Goal: Information Seeking & Learning: Learn about a topic

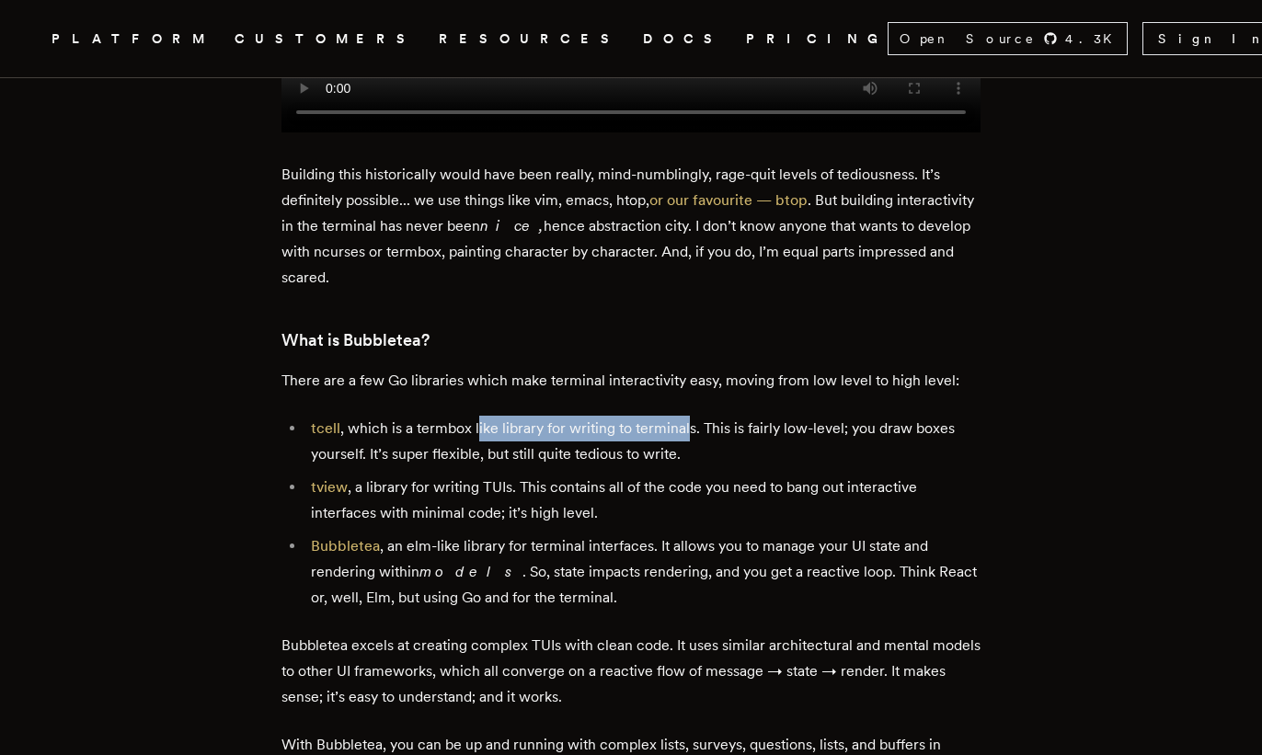
scroll to position [1820, 0]
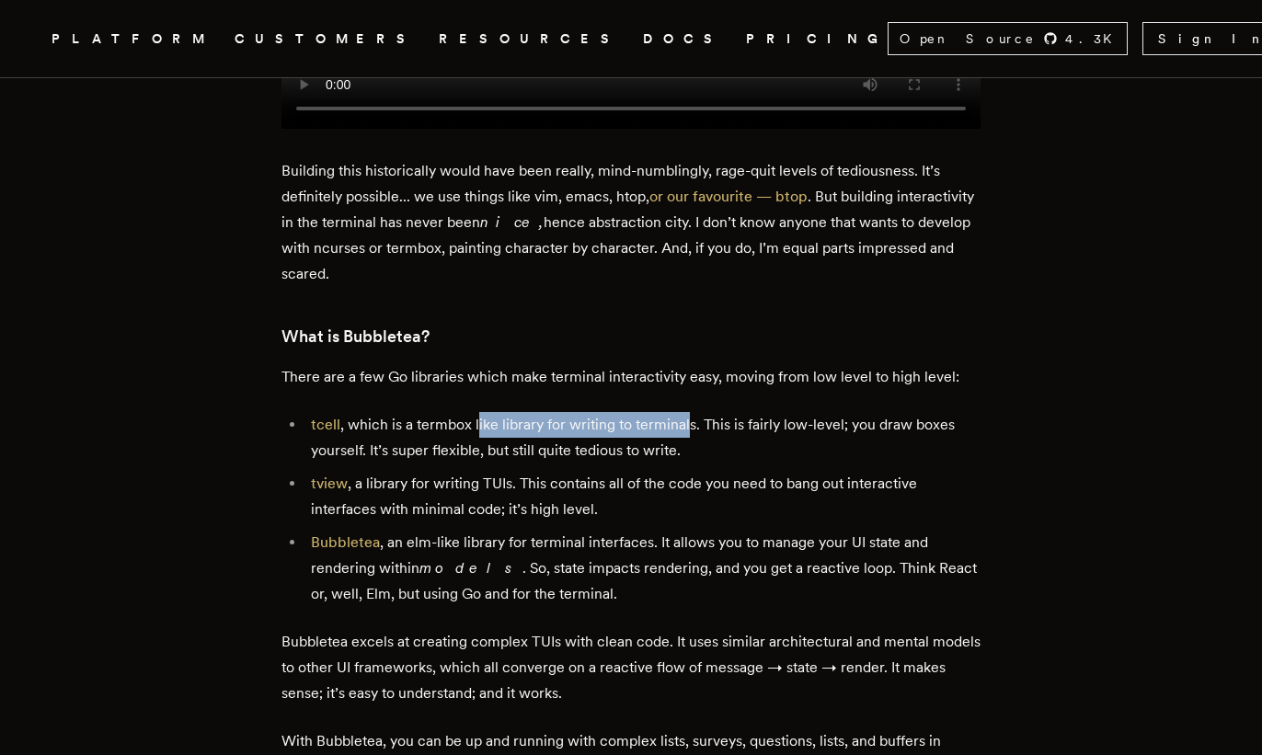
drag, startPoint x: 484, startPoint y: 446, endPoint x: 699, endPoint y: 449, distance: 215.3
click at [691, 447] on li "tcell , which is a termbox like library for writing to terminals. This is fairl…" at bounding box center [642, 438] width 675 height 52
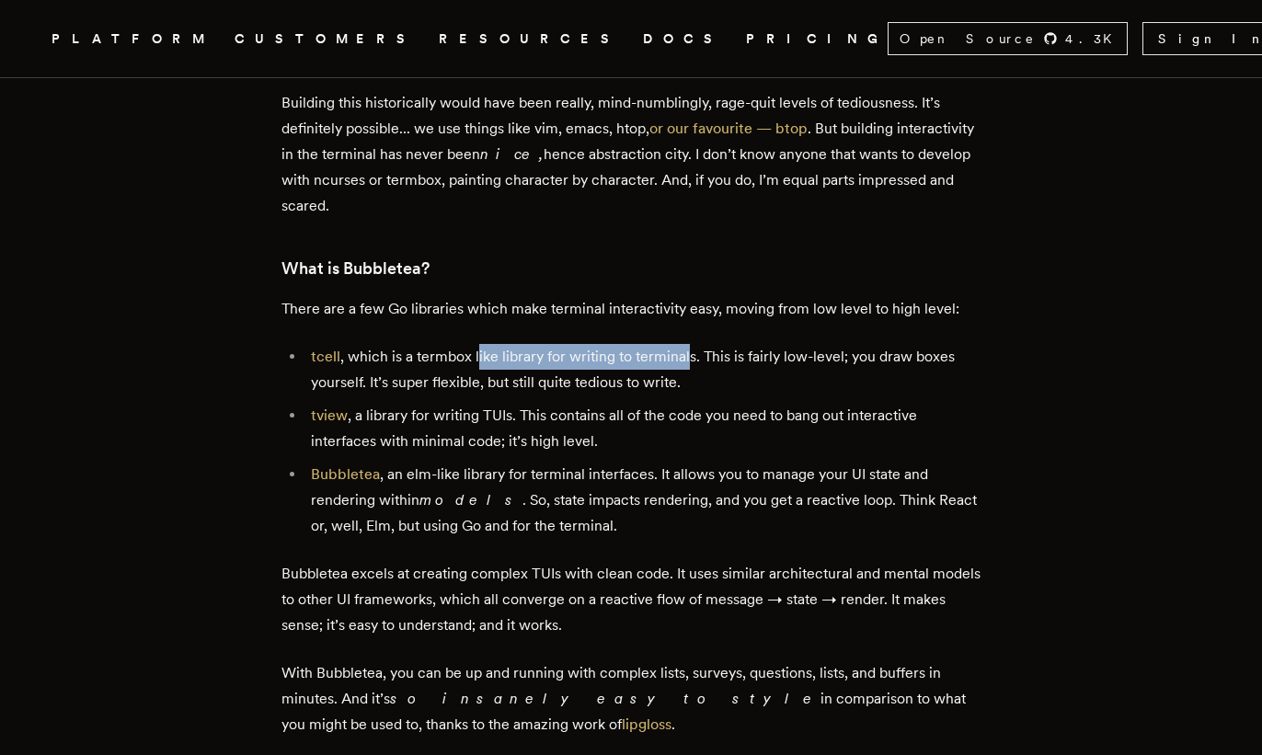
scroll to position [1892, 0]
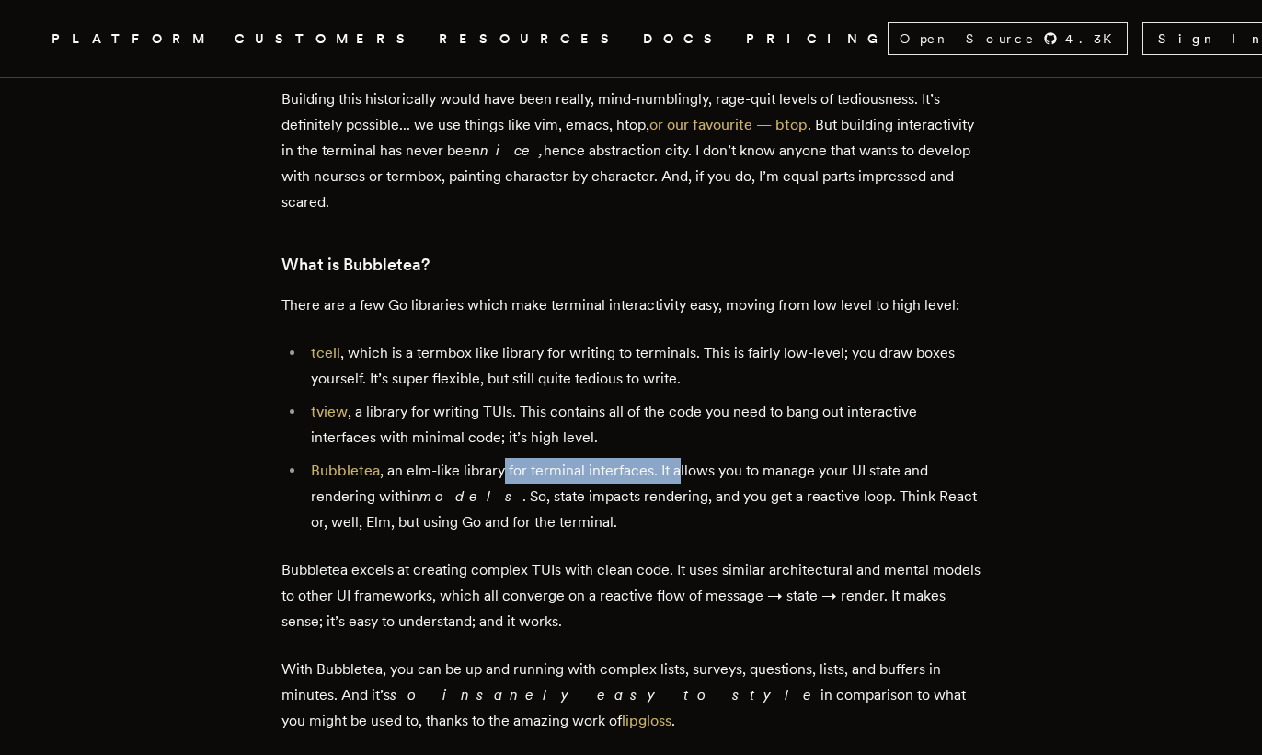
drag, startPoint x: 591, startPoint y: 483, endPoint x: 680, endPoint y: 489, distance: 88.5
click at [680, 489] on li "Bubbletea , an elm-like library for terminal interfaces. It allows you to manag…" at bounding box center [642, 496] width 675 height 77
click at [747, 489] on li "Bubbletea , an elm-like library for terminal interfaces. It allows you to manag…" at bounding box center [642, 496] width 675 height 77
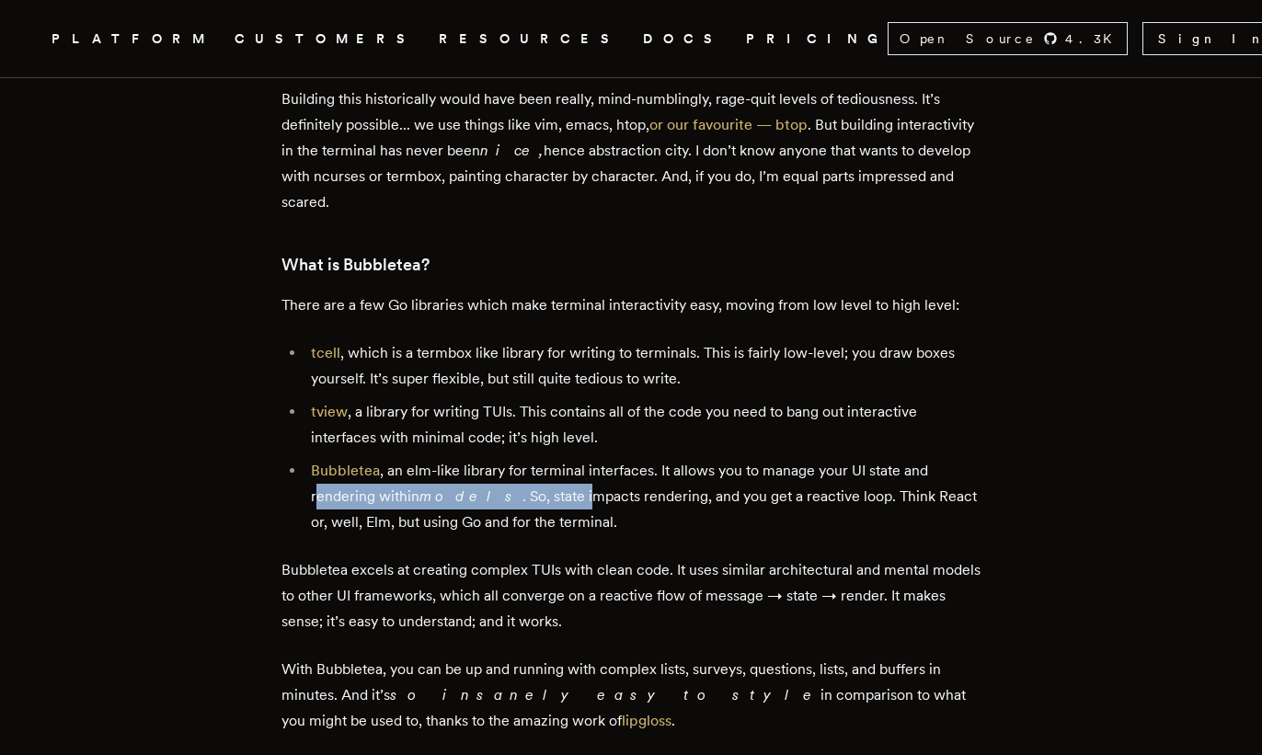
drag, startPoint x: 322, startPoint y: 506, endPoint x: 551, endPoint y: 510, distance: 229.1
click at [551, 510] on li "Bubbletea , an elm-like library for terminal interfaces. It allows you to manag…" at bounding box center [642, 496] width 675 height 77
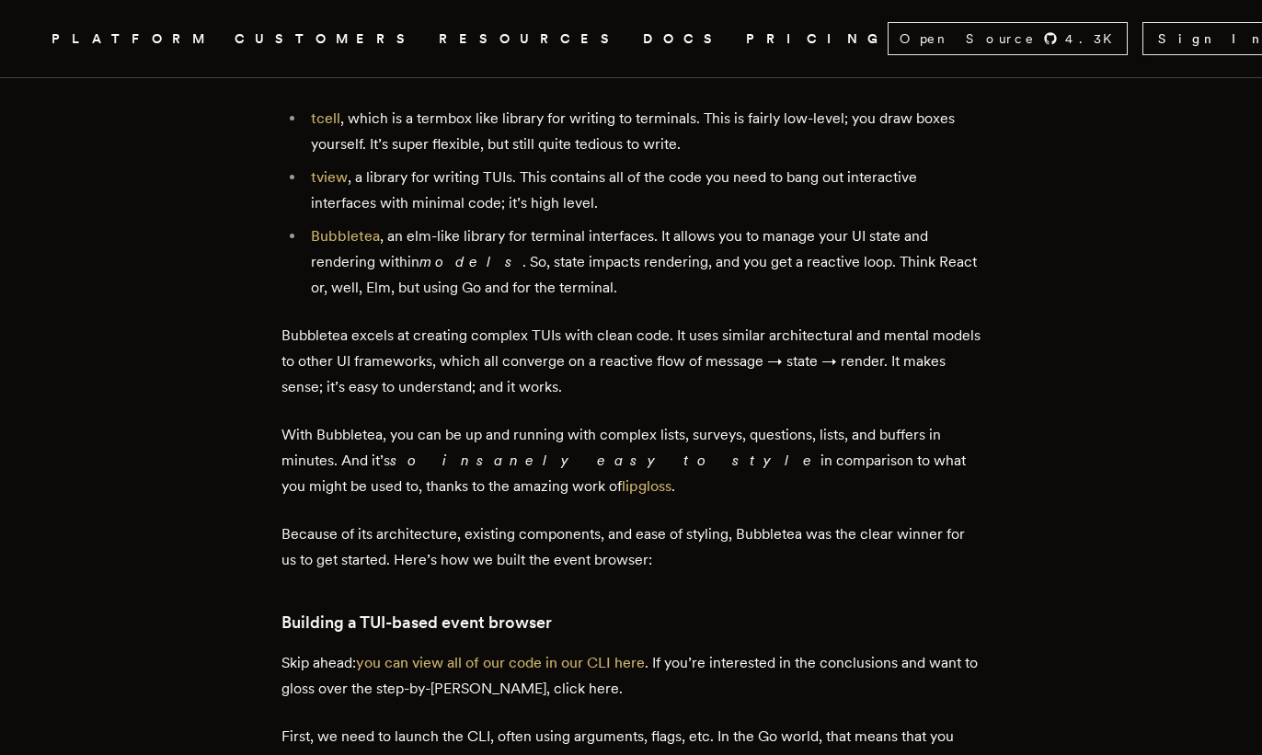
scroll to position [2184, 0]
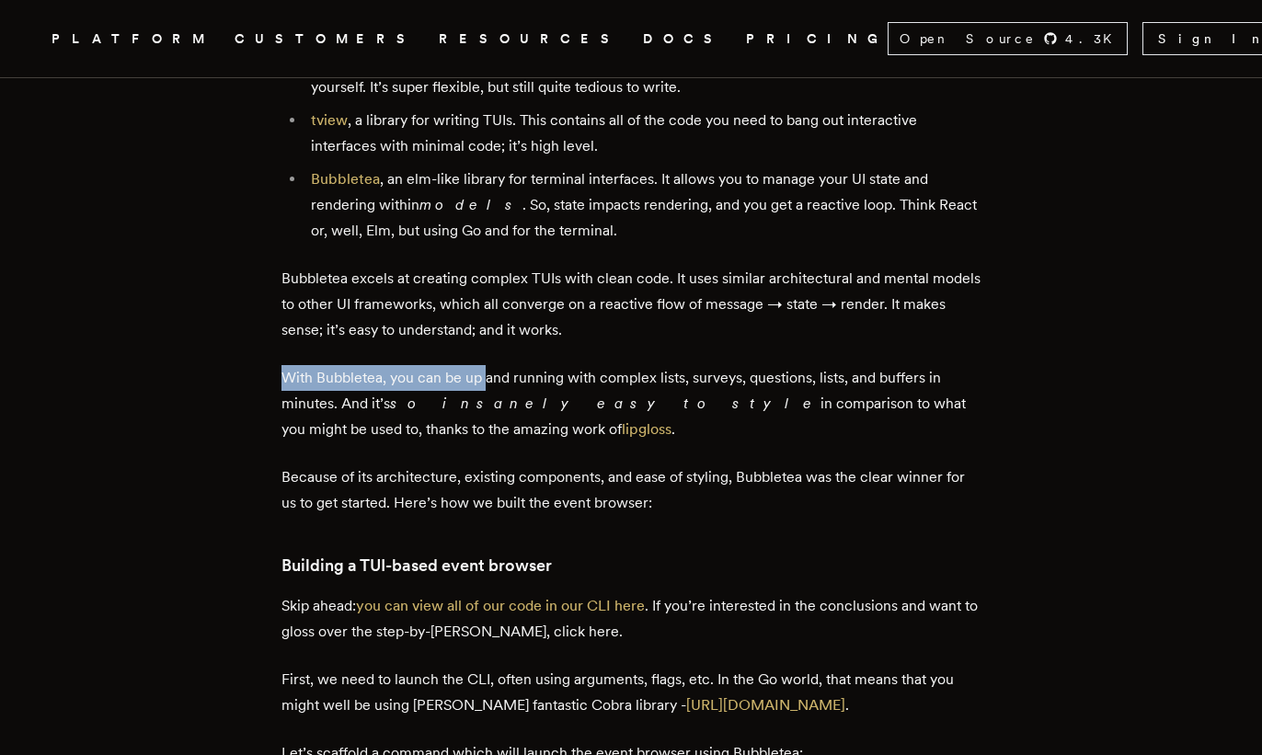
drag, startPoint x: 303, startPoint y: 383, endPoint x: 492, endPoint y: 386, distance: 189.5
click at [492, 386] on p "With Bubbletea, you can be up and running with complex lists, surveys, question…" at bounding box center [630, 403] width 699 height 77
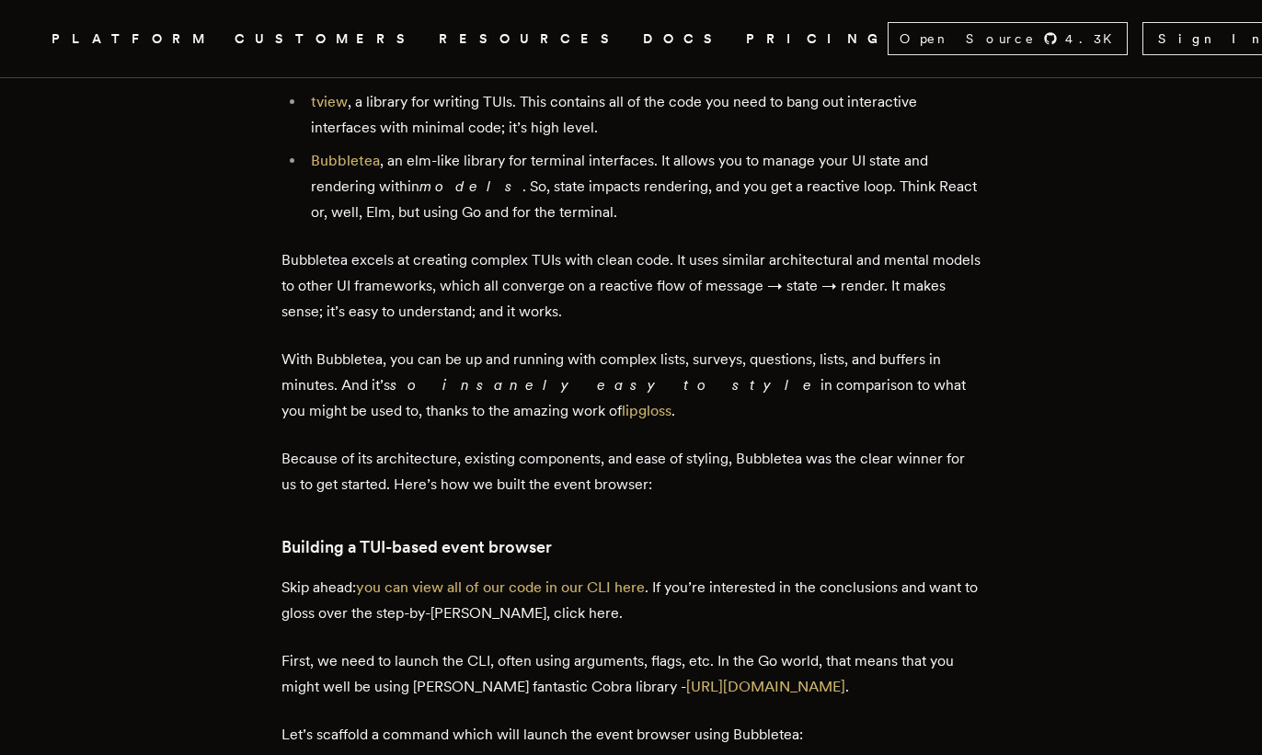
scroll to position [2203, 0]
drag, startPoint x: 315, startPoint y: 470, endPoint x: 648, endPoint y: 464, distance: 334.0
click at [648, 464] on p "Because of its architecture, existing components, and ease of styling, Bubblete…" at bounding box center [630, 471] width 699 height 52
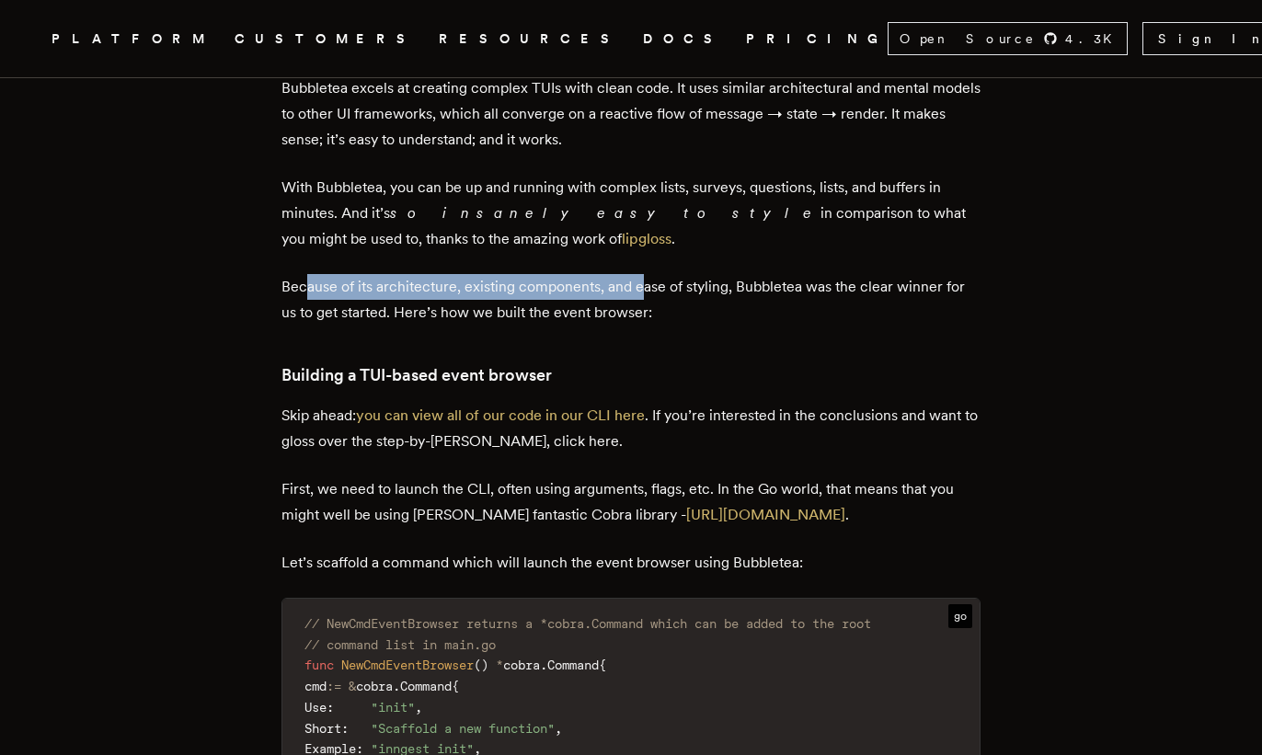
scroll to position [2454, 0]
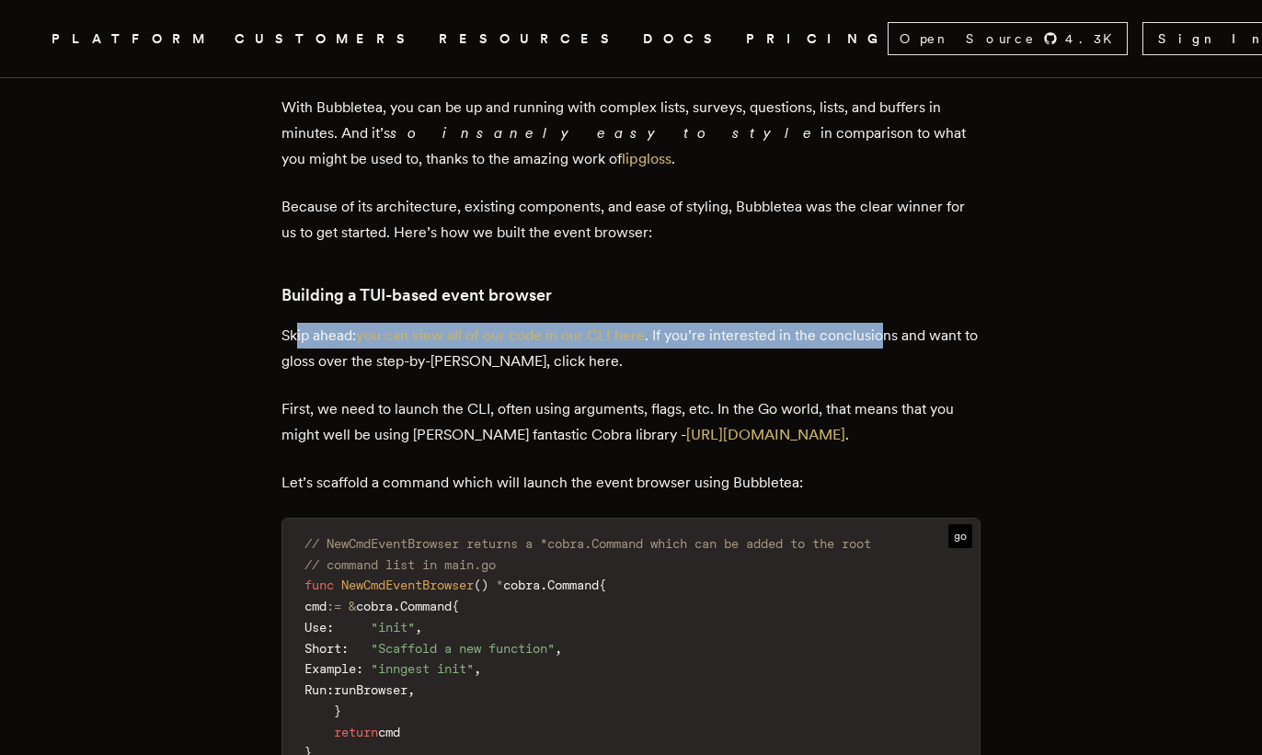
drag, startPoint x: 303, startPoint y: 346, endPoint x: 886, endPoint y: 350, distance: 583.2
click at [886, 350] on p "Skip ahead: you can view all of our code in our CLI here . If you’re interested…" at bounding box center [630, 349] width 699 height 52
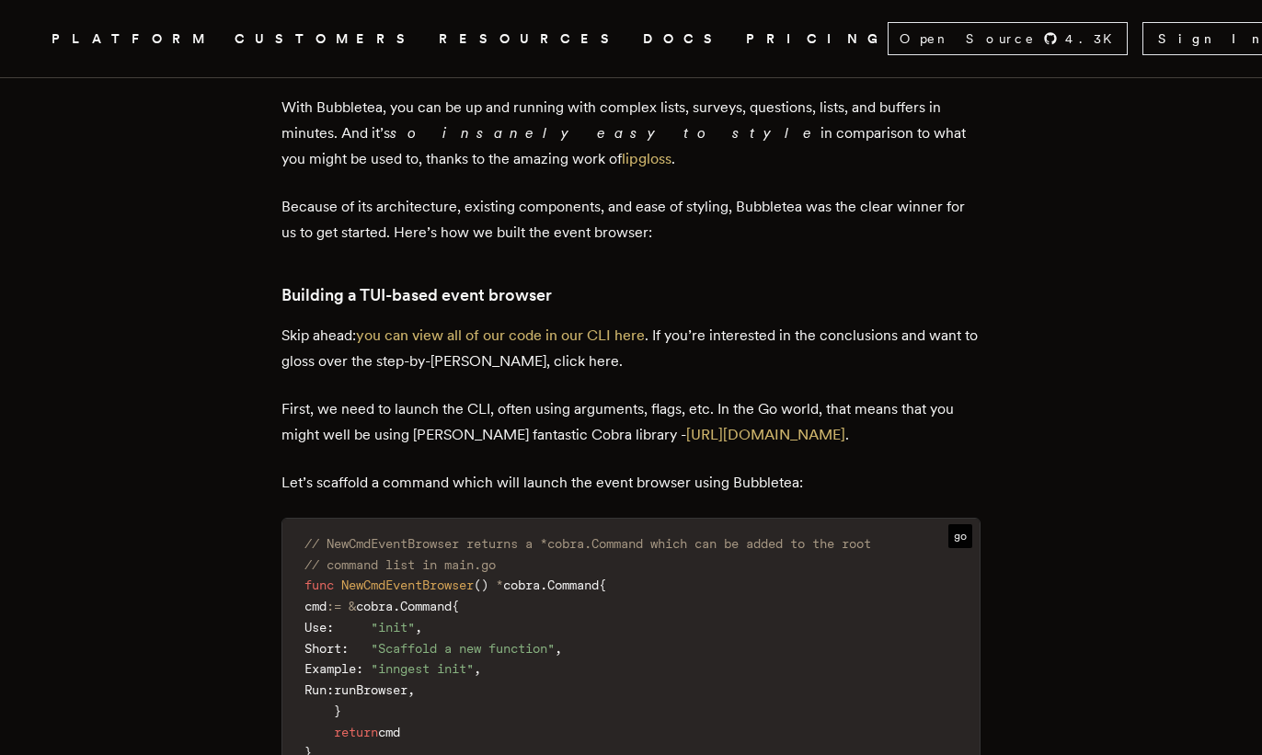
click at [923, 350] on p "Skip ahead: you can view all of our code in our CLI here . If you’re interested…" at bounding box center [630, 349] width 699 height 52
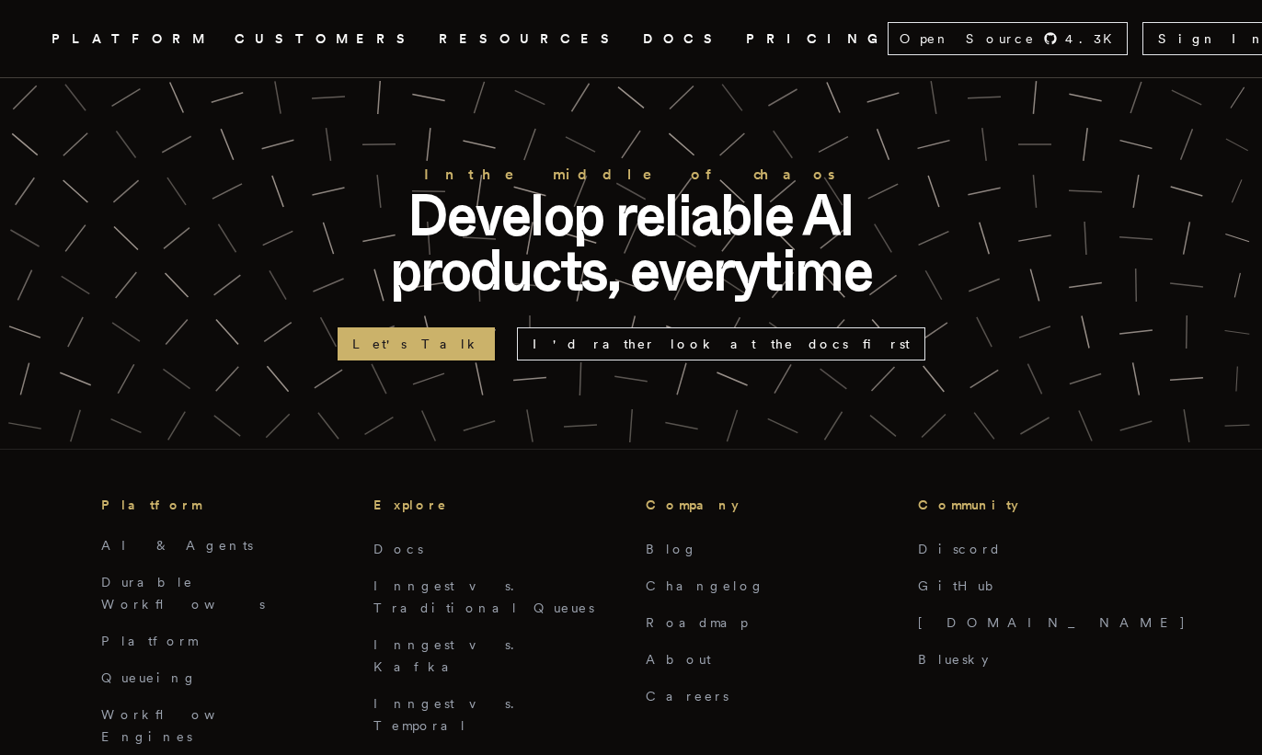
scroll to position [11538, 0]
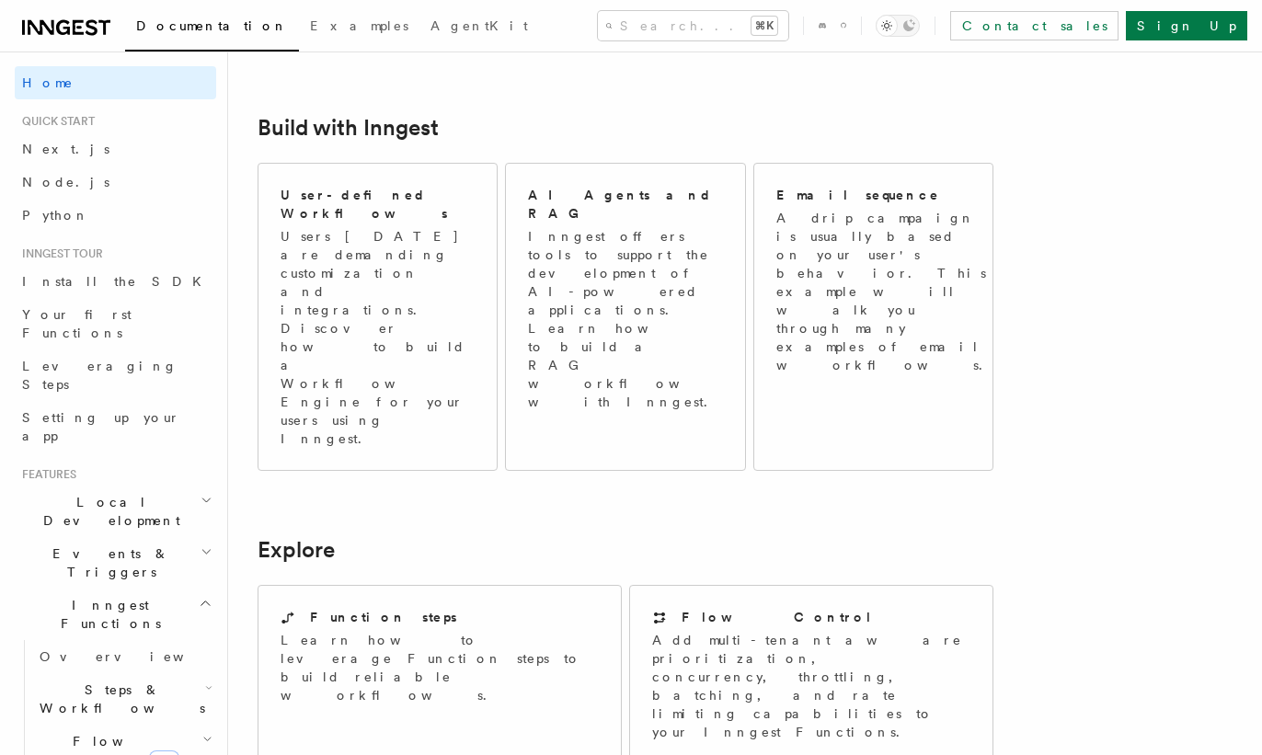
scroll to position [1469, 0]
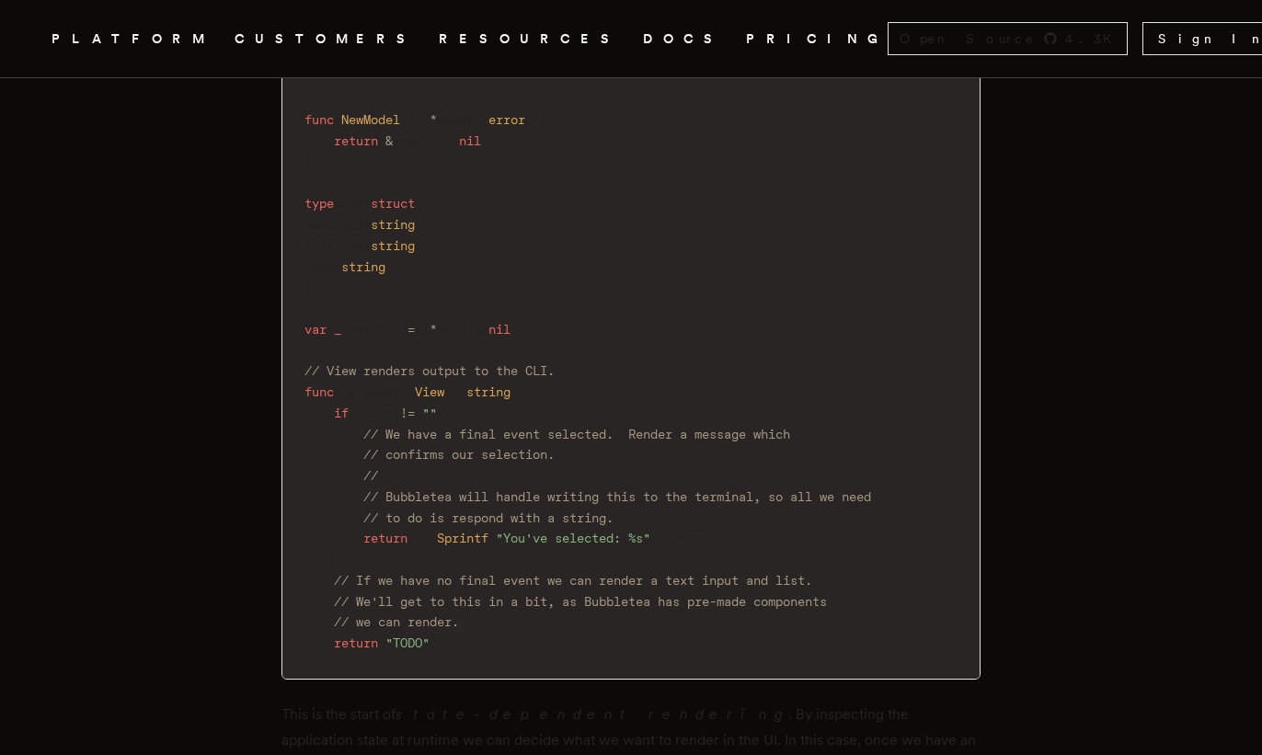
scroll to position [3394, 0]
